Goal: Task Accomplishment & Management: Use online tool/utility

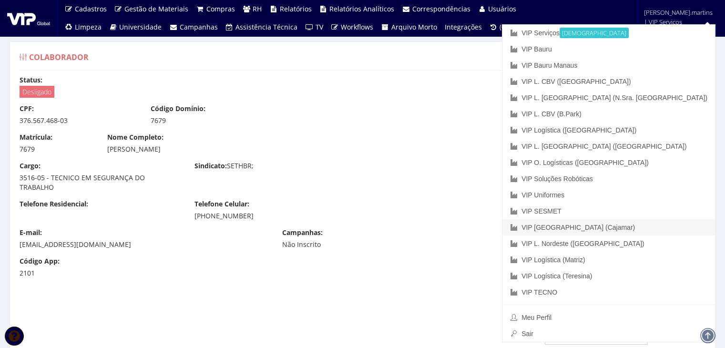
click at [651, 226] on link "VIP [GEOGRAPHIC_DATA] (Cajamar)" at bounding box center [609, 227] width 213 height 16
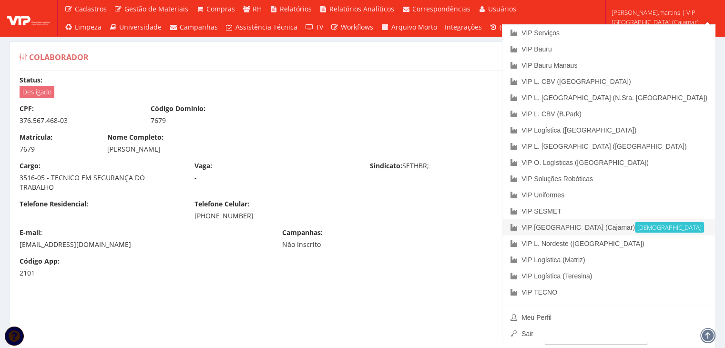
click at [666, 226] on link "VIP [GEOGRAPHIC_DATA] (Cajamar) Ativa" at bounding box center [609, 227] width 213 height 16
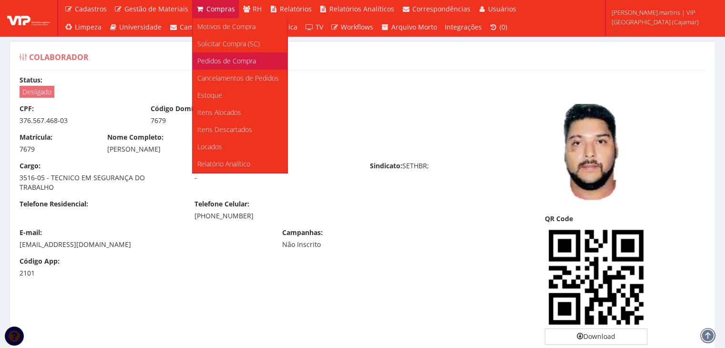
click at [230, 61] on span "Pedidos de Compra" at bounding box center [226, 60] width 59 height 9
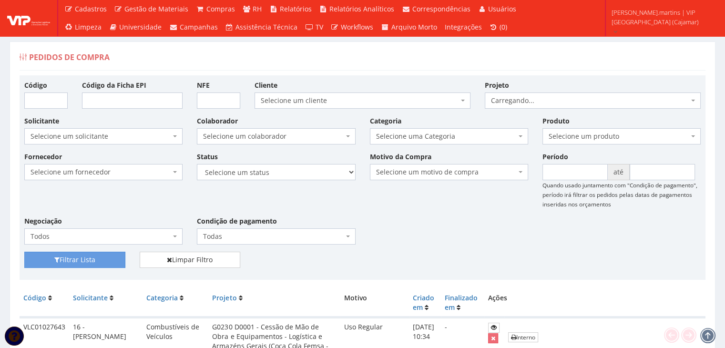
click at [231, 135] on span "Selecione um colaborador" at bounding box center [273, 137] width 140 height 10
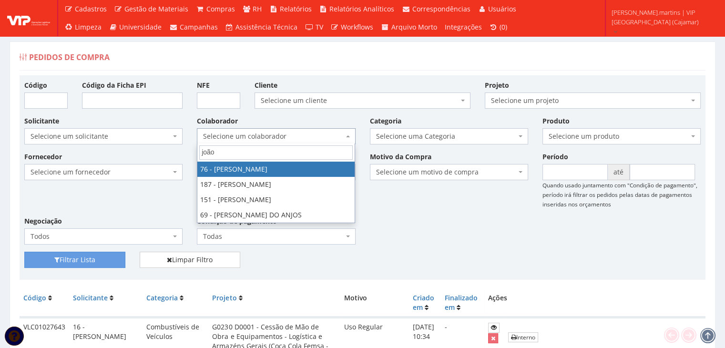
type input "joão"
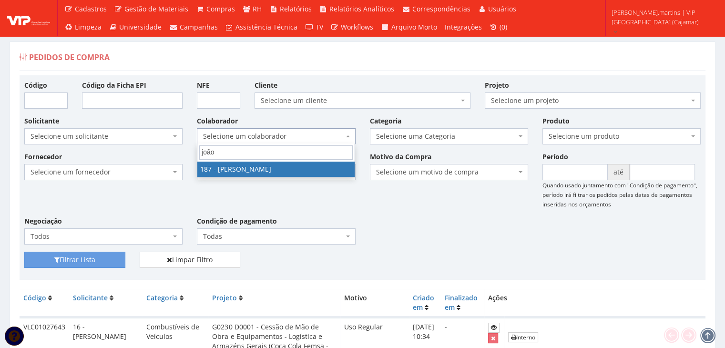
select select "4085"
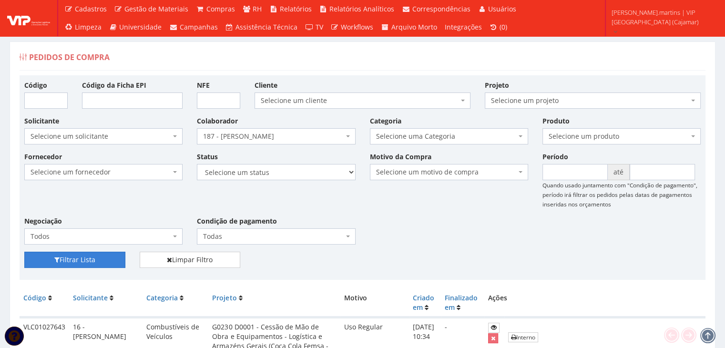
click at [105, 257] on button "Filtrar Lista" at bounding box center [74, 260] width 101 height 16
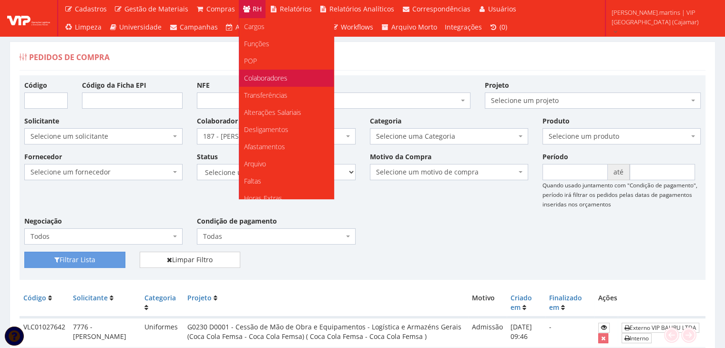
click at [256, 73] on span "Colaboradores" at bounding box center [265, 77] width 43 height 9
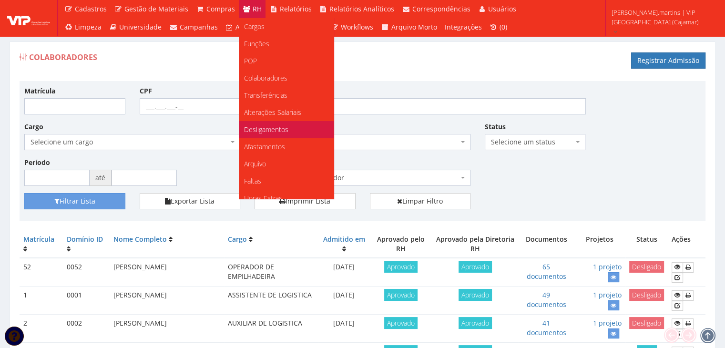
scroll to position [95, 0]
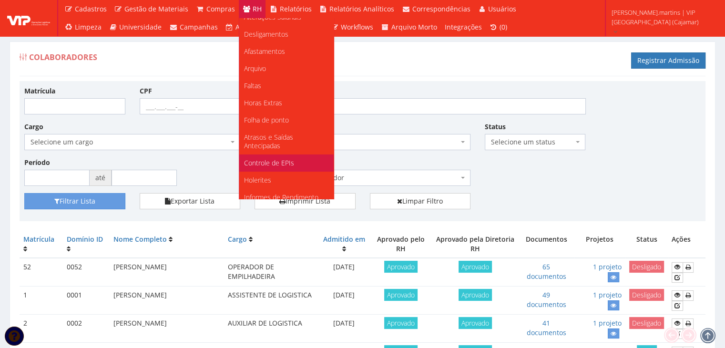
click at [281, 165] on span "Controle de EPIs" at bounding box center [269, 162] width 50 height 9
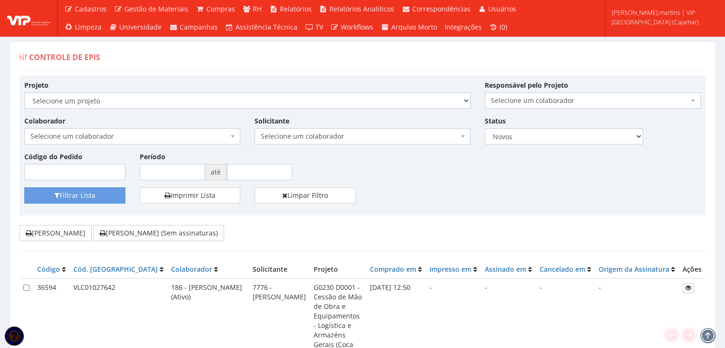
click at [196, 132] on span "Selecione um colaborador" at bounding box center [130, 137] width 198 height 10
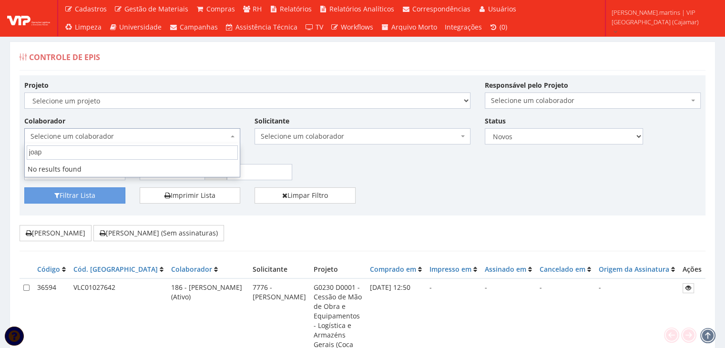
type input "joa"
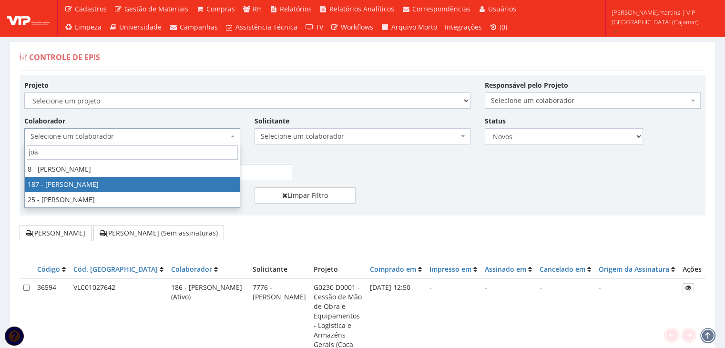
select select "4085"
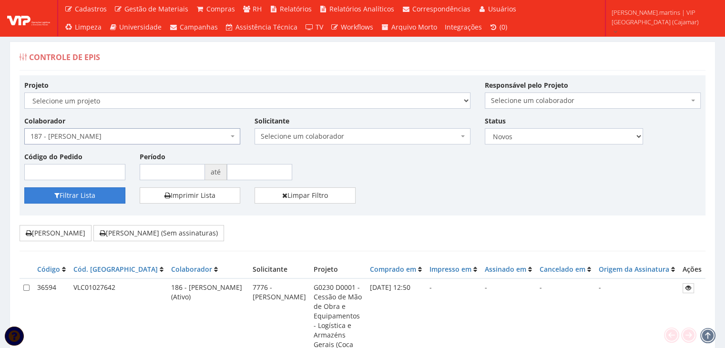
click at [93, 197] on button "Filtrar Lista" at bounding box center [74, 195] width 101 height 16
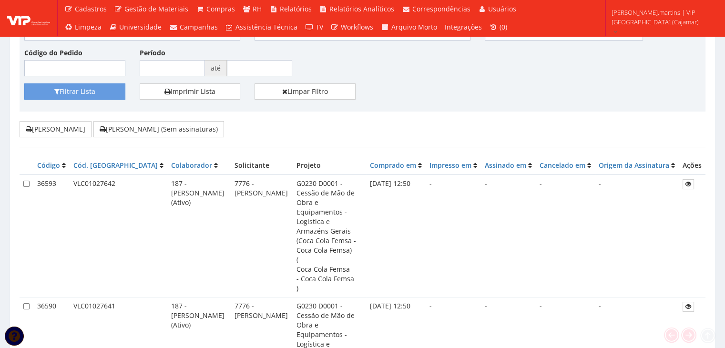
scroll to position [159, 0]
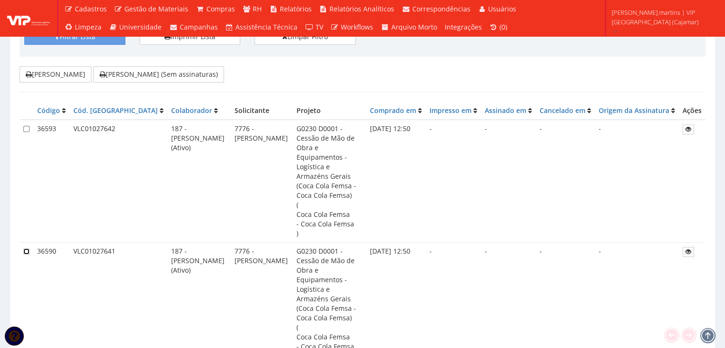
click at [27, 248] on input "checkbox" at bounding box center [26, 251] width 6 height 6
checkbox input "true"
click at [24, 127] on input "checkbox" at bounding box center [26, 129] width 6 height 6
checkbox input "true"
click at [114, 70] on button "[PERSON_NAME] (Sem assinaturas)" at bounding box center [158, 74] width 131 height 16
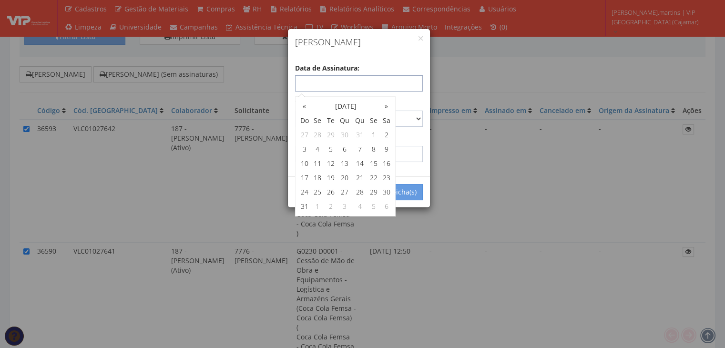
click at [332, 80] on input "text" at bounding box center [359, 83] width 128 height 16
type input "[DATE]"
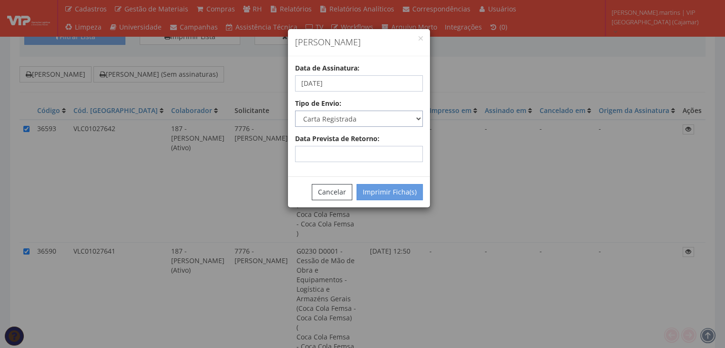
click at [412, 116] on select "Carta Registrada Carta Simples PAC Sedex Sedex 10 Sedex 12 Sedex Hoje E-mail Tr…" at bounding box center [359, 119] width 128 height 16
select select "email"
click at [295, 111] on select "Carta Registrada Carta Simples PAC Sedex Sedex 10 Sedex 12 Sedex Hoje E-mail Tr…" at bounding box center [359, 119] width 128 height 16
click at [392, 193] on button "Imprimir Ficha(s)" at bounding box center [390, 192] width 66 height 16
select select "2"
